Goal: Task Accomplishment & Management: Complete application form

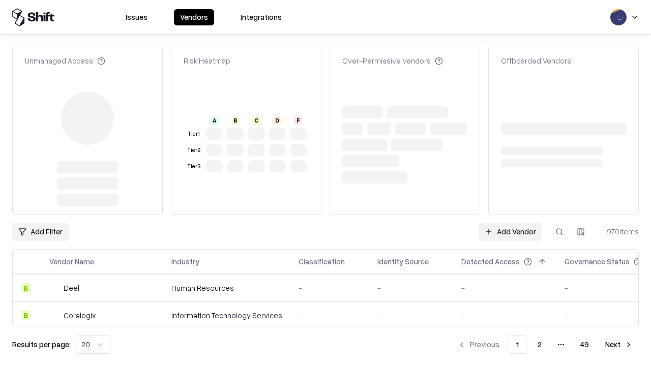
click at [510, 223] on link "Add Vendor" at bounding box center [511, 232] width 64 height 18
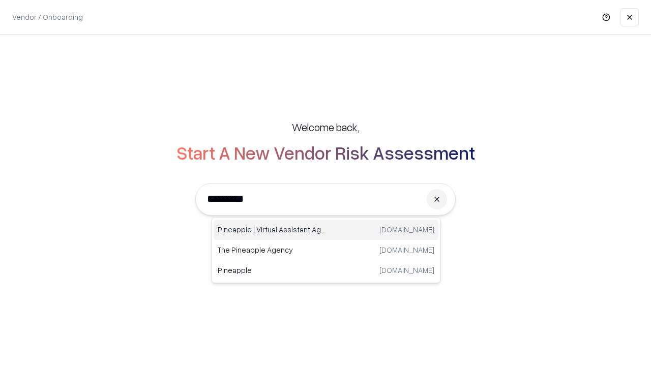
click at [326, 230] on div "Pineapple | Virtual Assistant Agency trypineapple.com" at bounding box center [326, 230] width 225 height 20
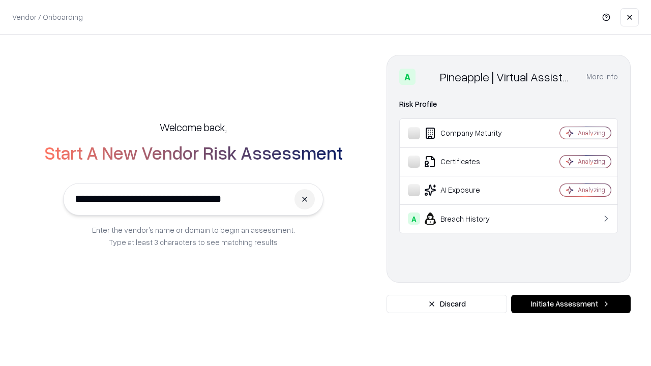
type input "**********"
click at [571, 304] on button "Initiate Assessment" at bounding box center [571, 304] width 120 height 18
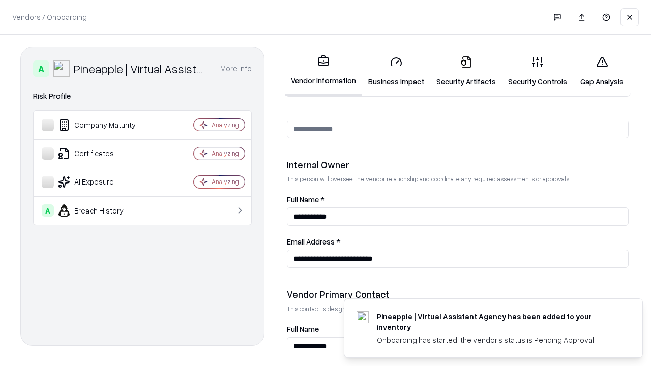
scroll to position [527, 0]
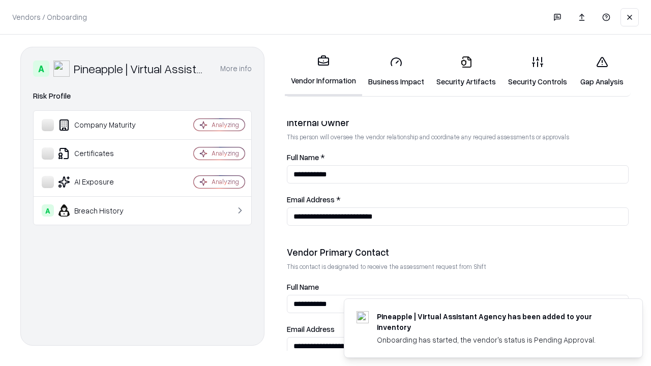
click at [396, 71] on link "Business Impact" at bounding box center [396, 71] width 68 height 47
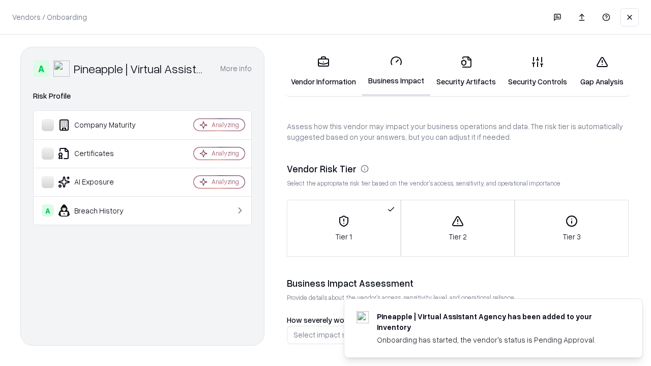
click at [466, 71] on link "Security Artifacts" at bounding box center [466, 71] width 72 height 47
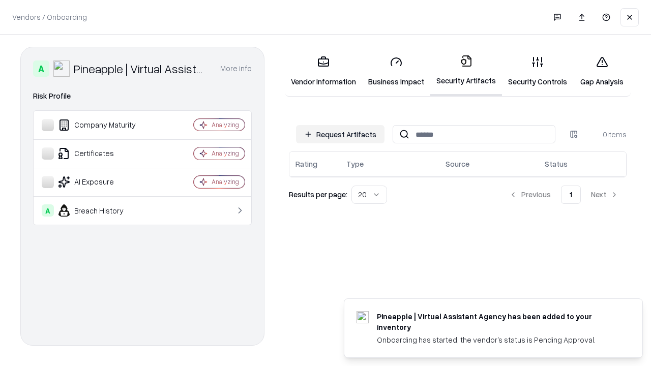
click at [340, 134] on button "Request Artifacts" at bounding box center [340, 134] width 88 height 18
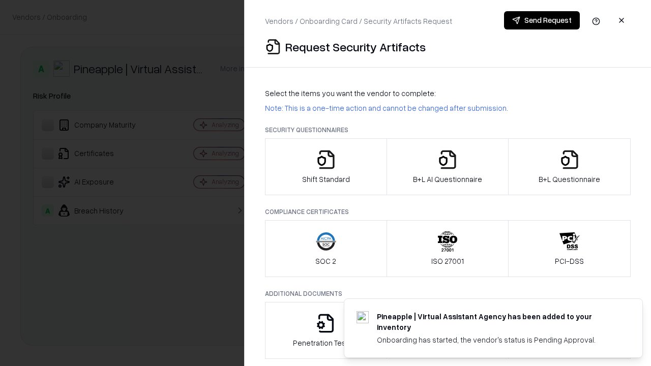
click at [325, 167] on icon "button" at bounding box center [326, 160] width 20 height 20
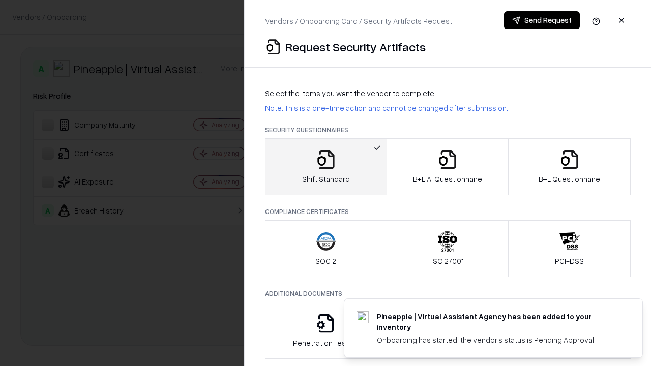
click at [542, 20] on button "Send Request" at bounding box center [542, 20] width 76 height 18
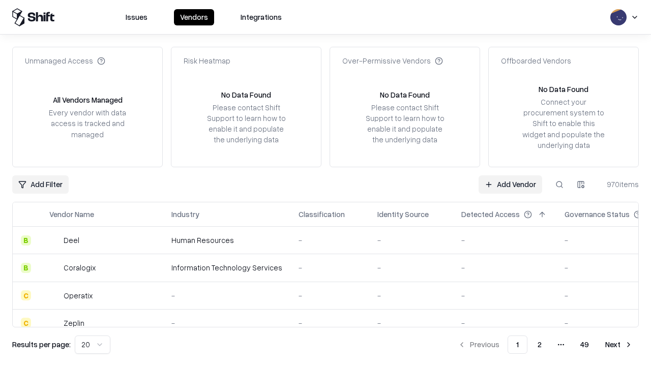
click at [559, 184] on button at bounding box center [559, 184] width 18 height 18
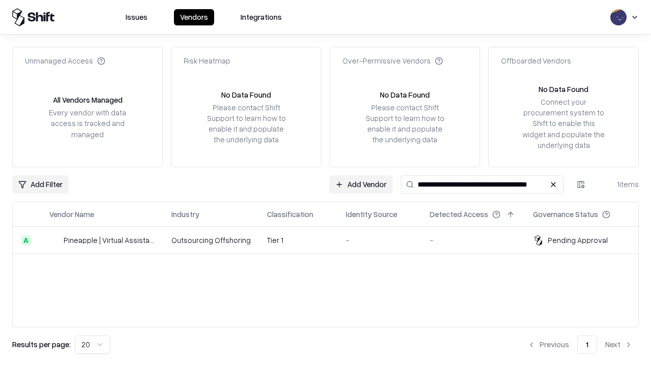
type input "**********"
click at [332, 240] on td "Tier 1" at bounding box center [298, 240] width 79 height 27
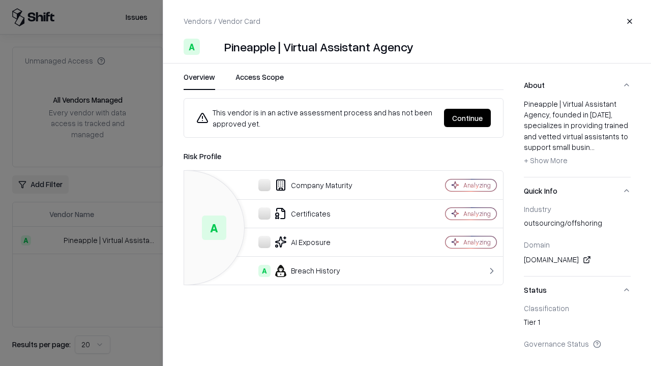
click at [467, 118] on button "Continue" at bounding box center [467, 118] width 47 height 18
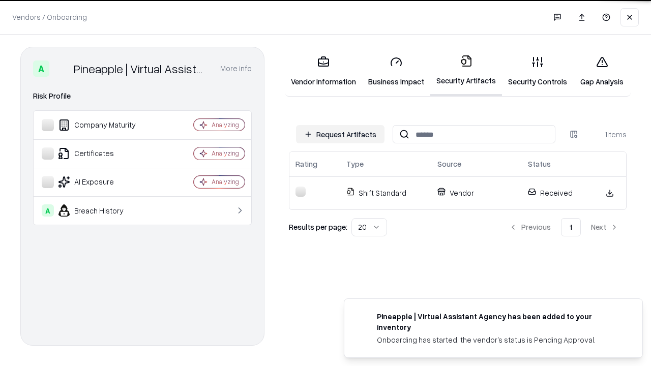
click at [538, 71] on link "Security Controls" at bounding box center [537, 71] width 71 height 47
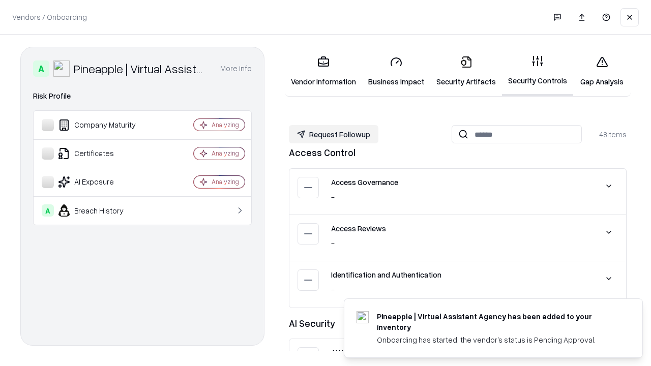
click at [334, 134] on button "Request Followup" at bounding box center [334, 134] width 90 height 18
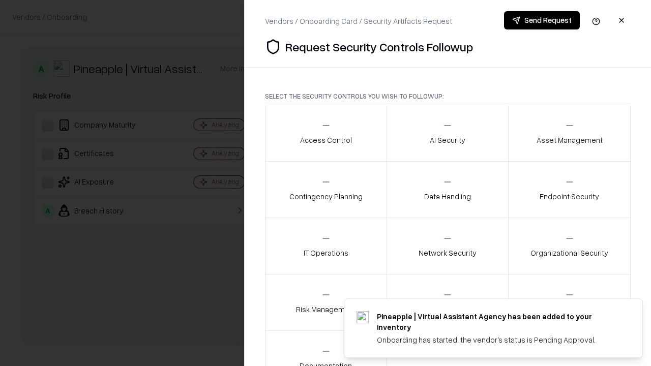
click at [325, 133] on div "Access Control" at bounding box center [326, 133] width 52 height 25
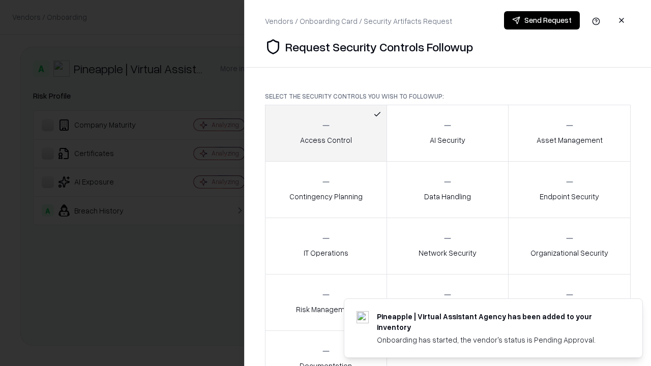
click at [542, 20] on button "Send Request" at bounding box center [542, 20] width 76 height 18
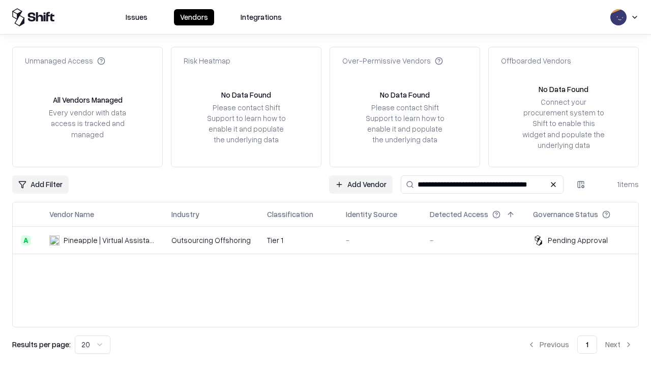
type input "**********"
click at [332, 240] on td "Tier 1" at bounding box center [298, 240] width 79 height 27
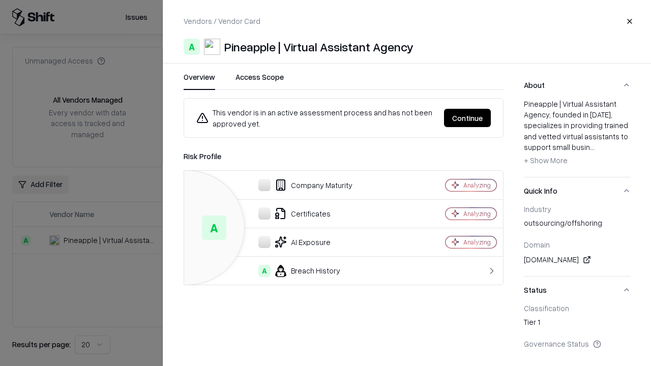
click at [467, 118] on button "Continue" at bounding box center [467, 118] width 47 height 18
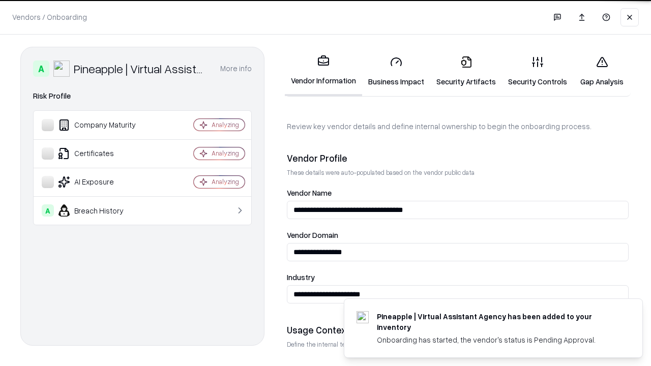
click at [602, 71] on link "Gap Analysis" at bounding box center [601, 71] width 57 height 47
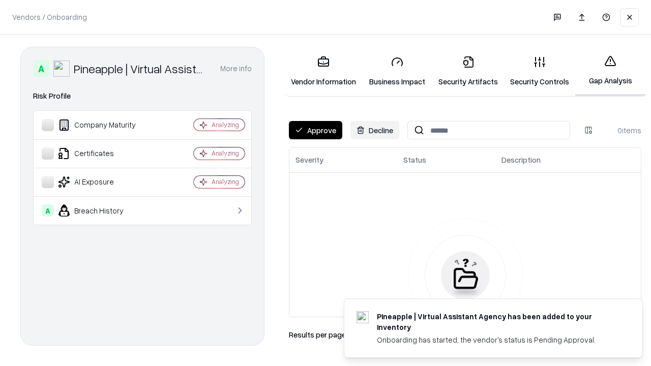
click at [315, 130] on button "Approve" at bounding box center [315, 130] width 53 height 18
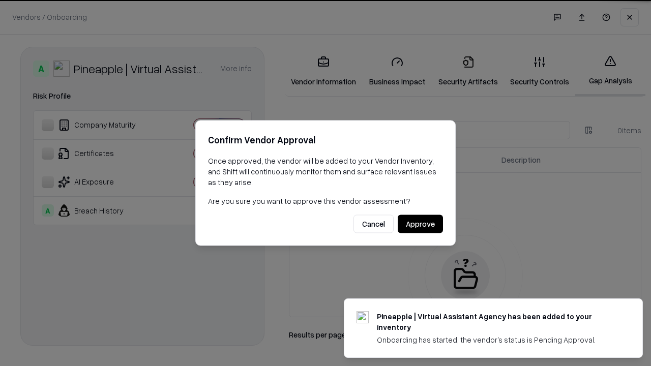
click at [420, 224] on button "Approve" at bounding box center [420, 224] width 45 height 18
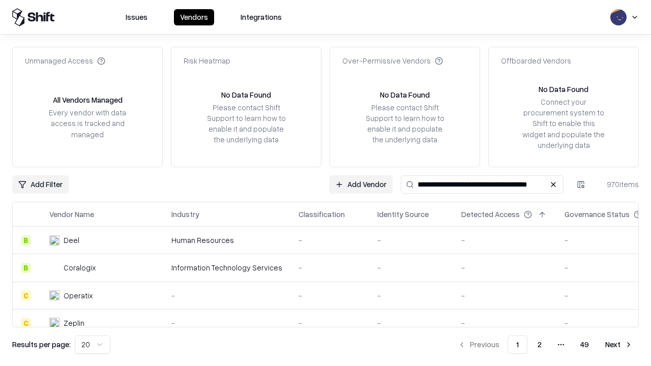
type input "**********"
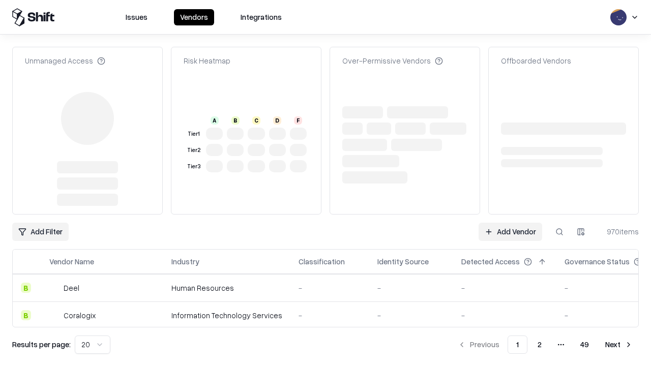
click at [510, 223] on link "Add Vendor" at bounding box center [511, 232] width 64 height 18
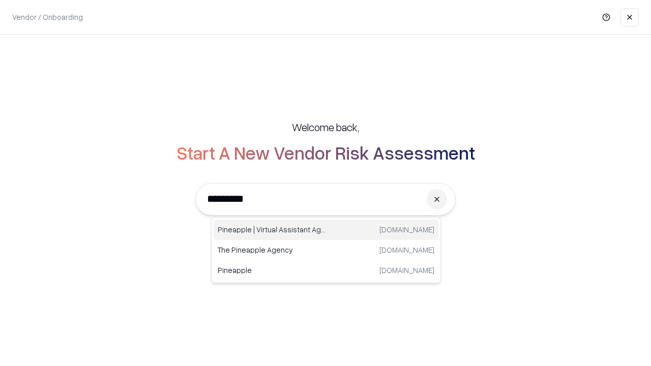
click at [326, 230] on div "Pineapple | Virtual Assistant Agency [DOMAIN_NAME]" at bounding box center [326, 230] width 225 height 20
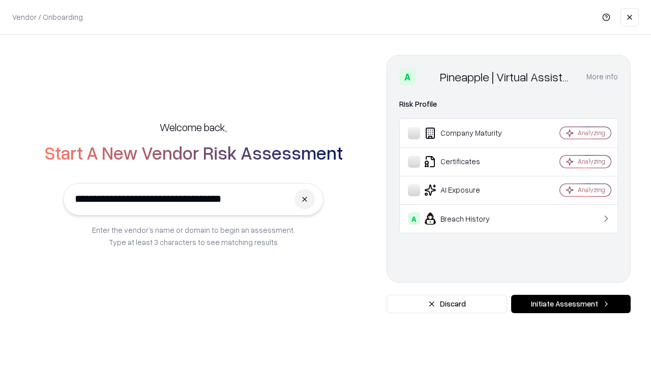
type input "**********"
click at [571, 304] on button "Initiate Assessment" at bounding box center [571, 304] width 120 height 18
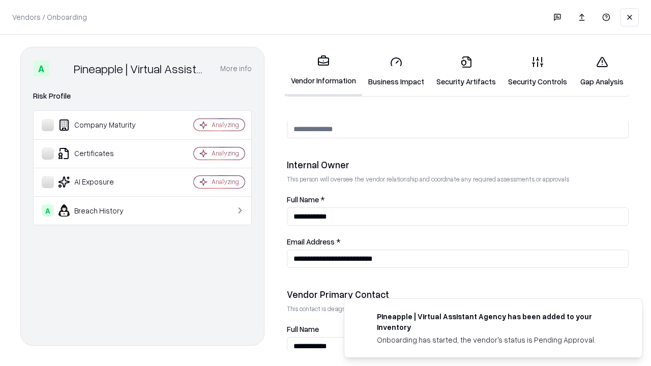
scroll to position [527, 0]
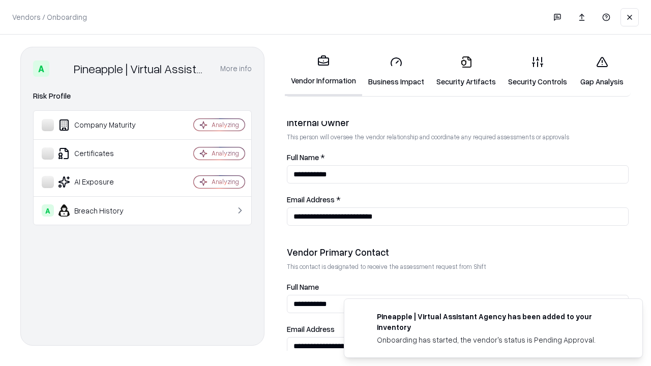
click at [602, 71] on link "Gap Analysis" at bounding box center [601, 71] width 57 height 47
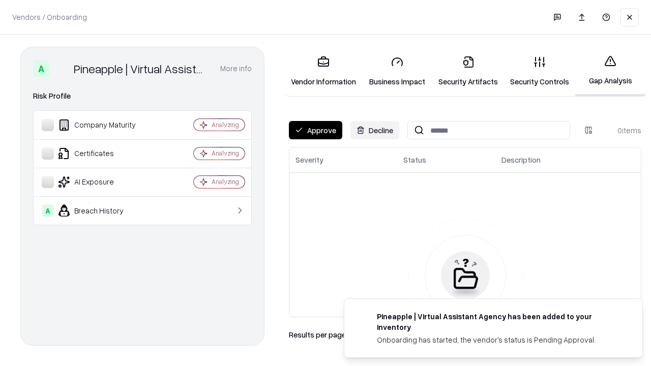
click at [315, 130] on button "Approve" at bounding box center [315, 130] width 53 height 18
